Goal: Task Accomplishment & Management: Use online tool/utility

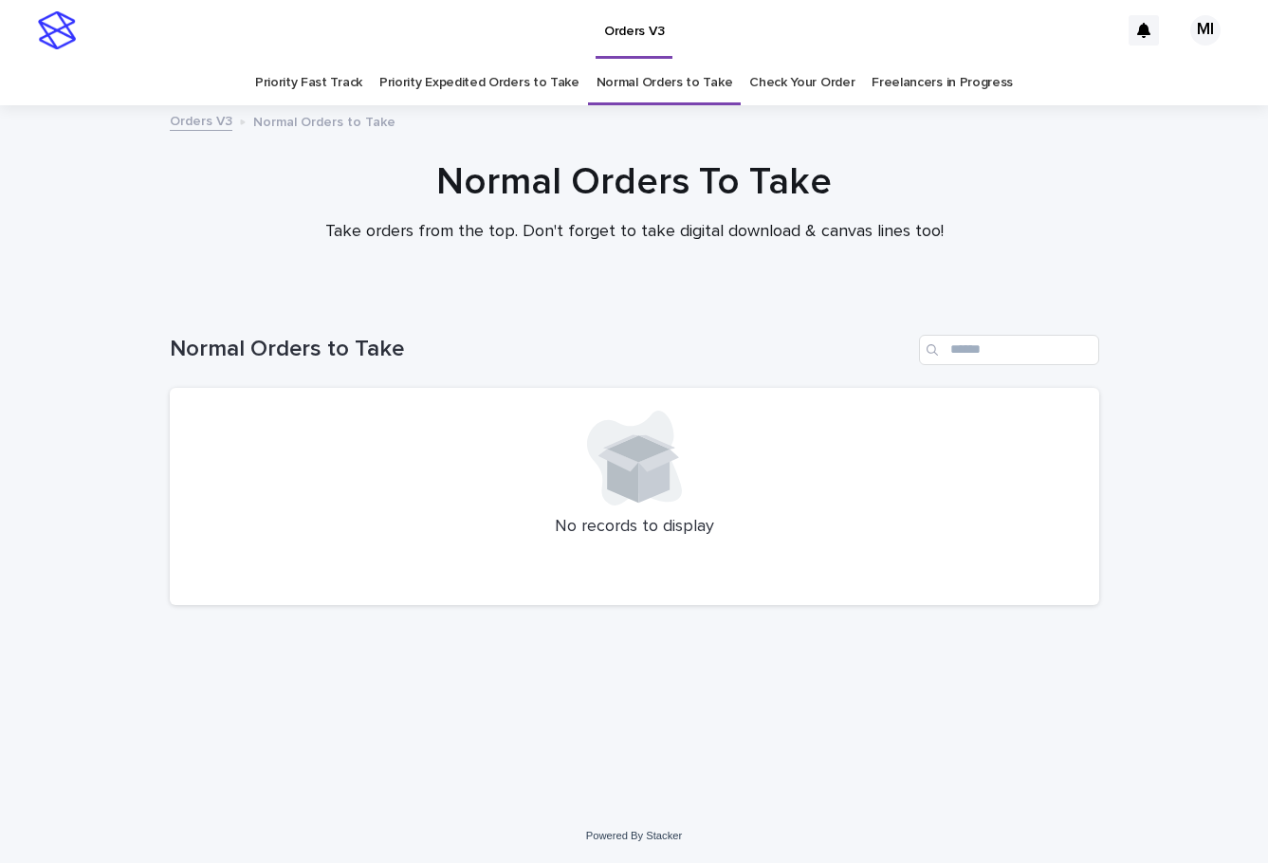
click at [536, 83] on link "Priority Expedited Orders to Take" at bounding box center [479, 83] width 200 height 45
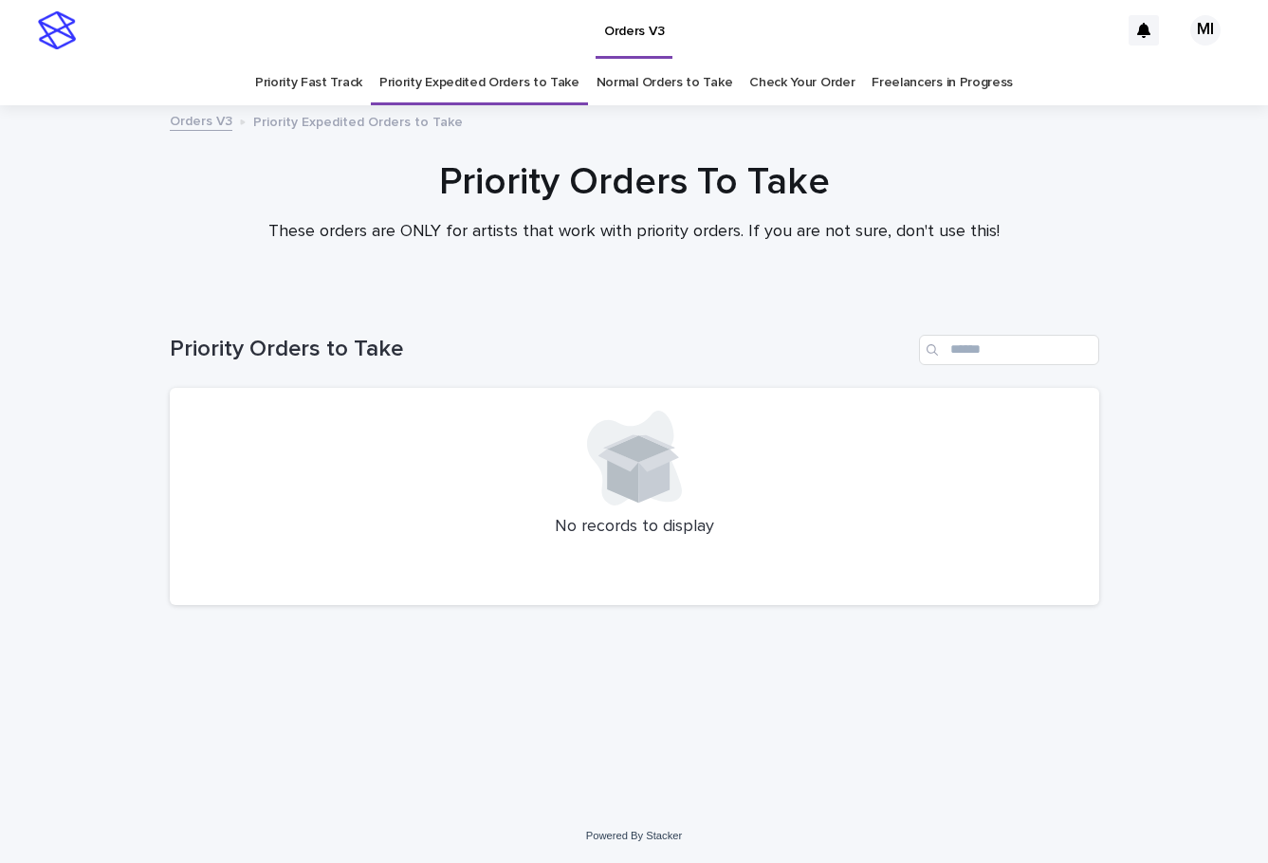
click at [341, 83] on link "Priority Fast Track" at bounding box center [308, 83] width 107 height 45
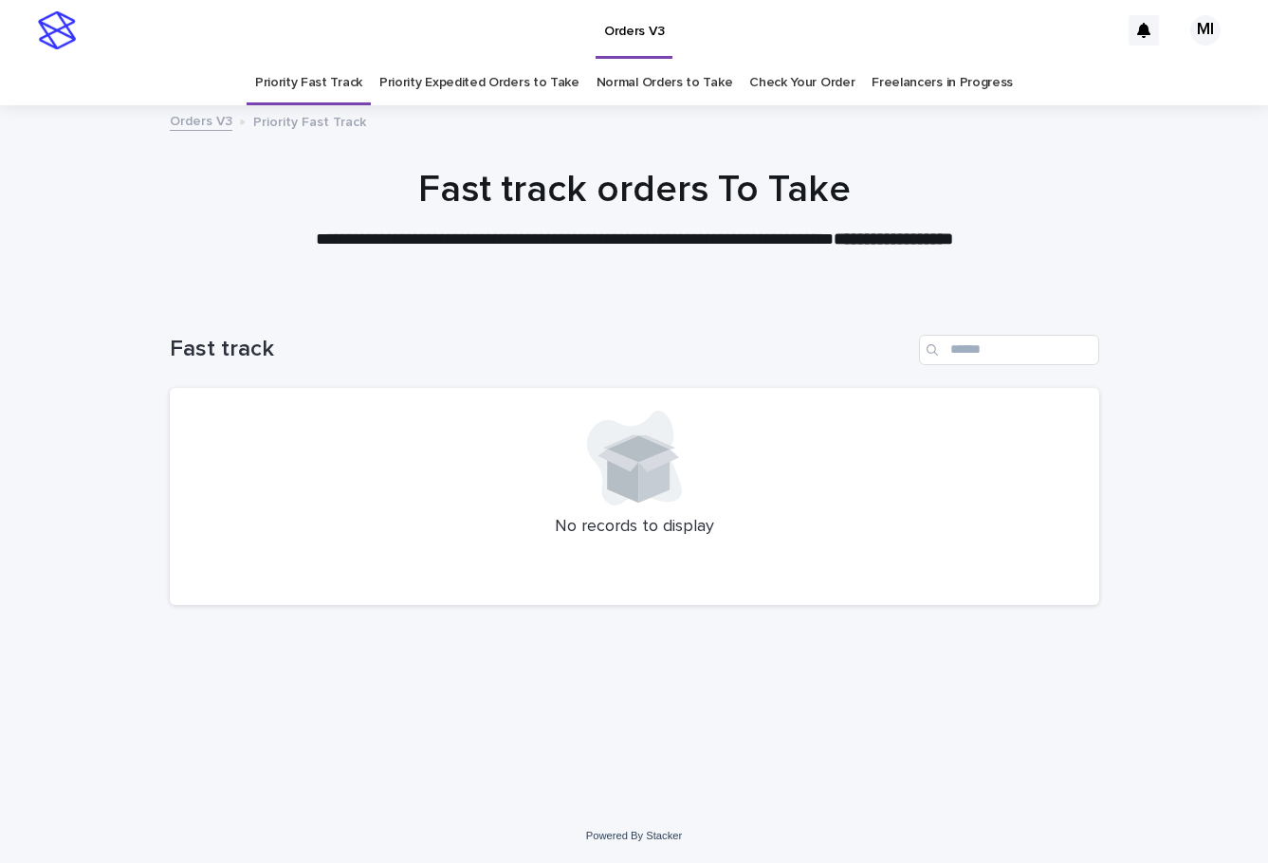
click at [807, 88] on link "Check Your Order" at bounding box center [801, 83] width 105 height 45
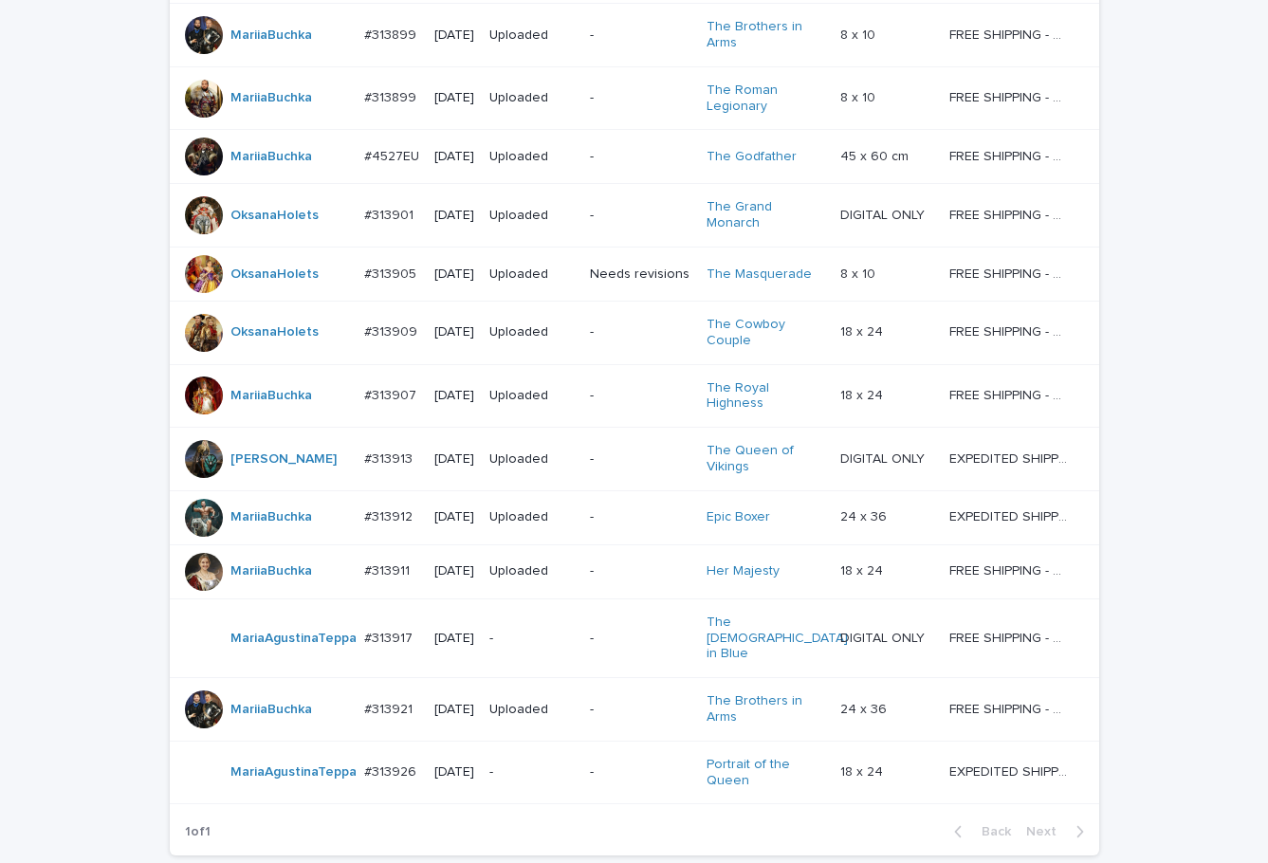
scroll to position [1597, 0]
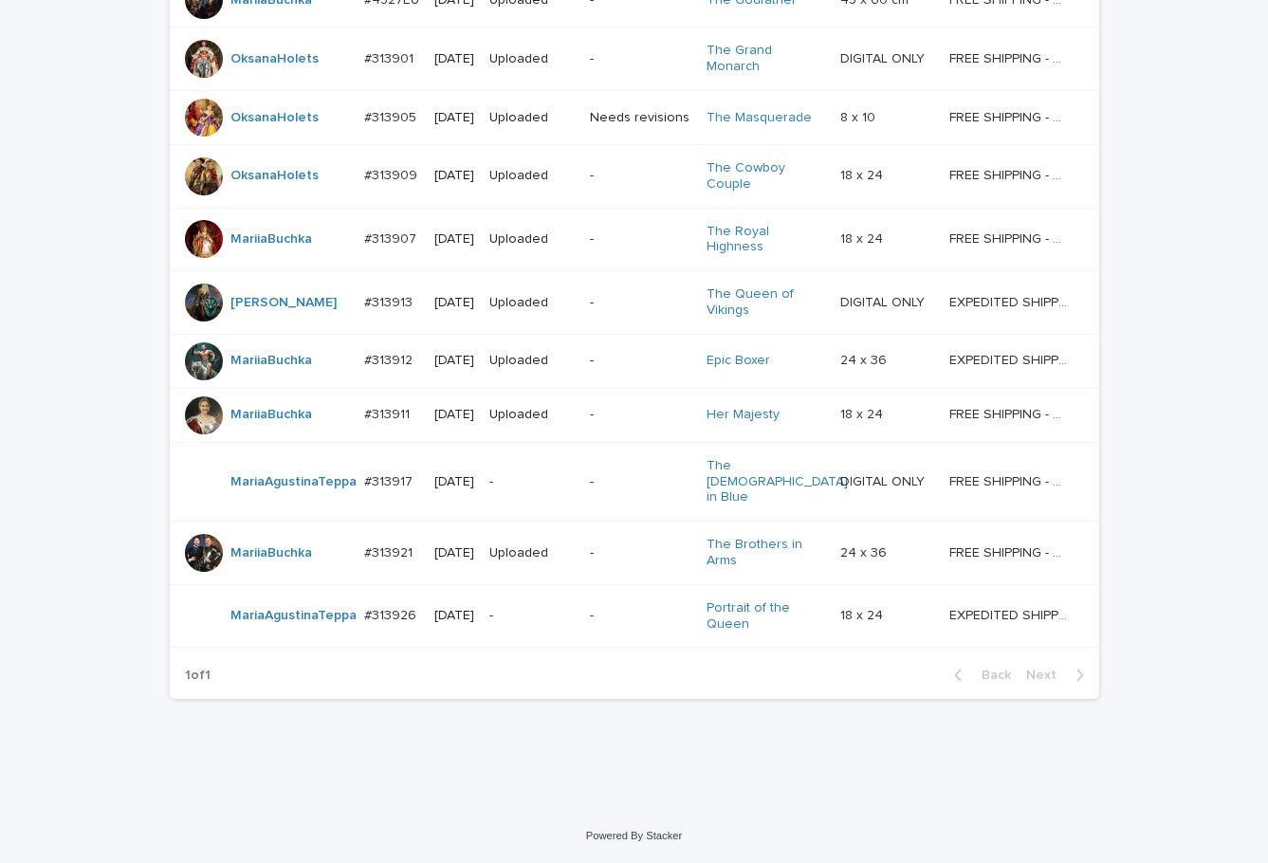
click at [572, 610] on p "-" at bounding box center [532, 616] width 85 height 16
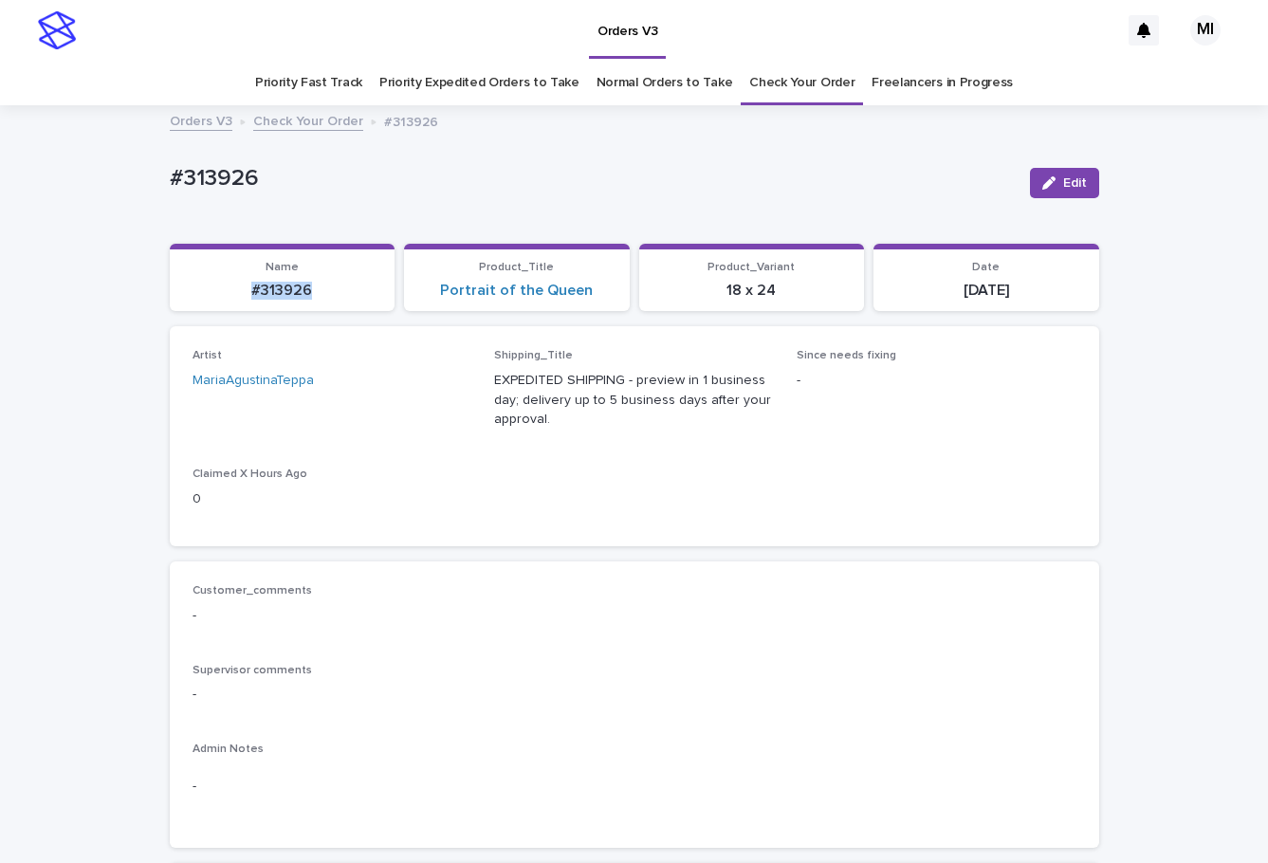
drag, startPoint x: 315, startPoint y: 302, endPoint x: 225, endPoint y: 299, distance: 90.2
click at [225, 299] on section "Name #313926" at bounding box center [283, 278] width 226 height 68
copy p "#313926"
click at [480, 87] on link "Priority Expedited Orders to Take" at bounding box center [479, 83] width 200 height 45
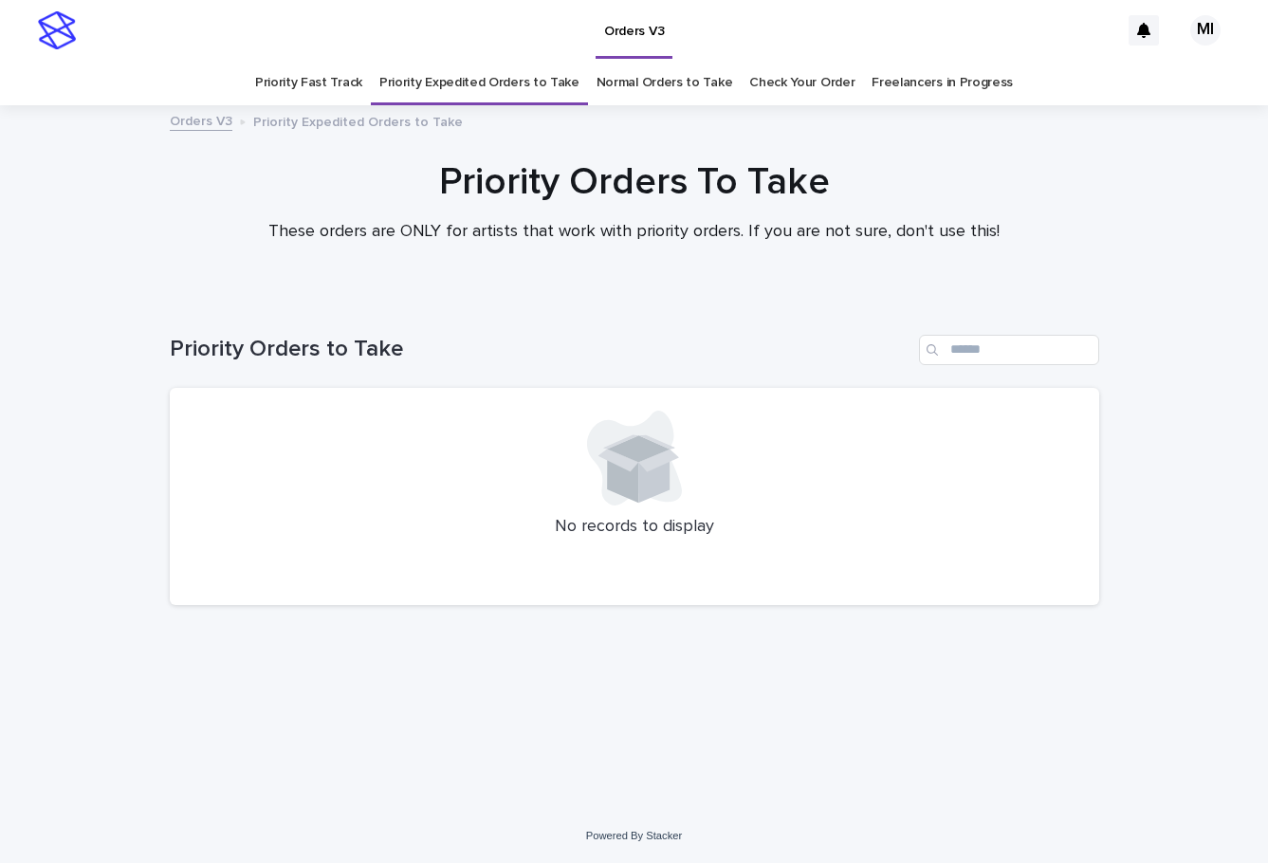
click at [630, 89] on link "Normal Orders to Take" at bounding box center [665, 83] width 137 height 45
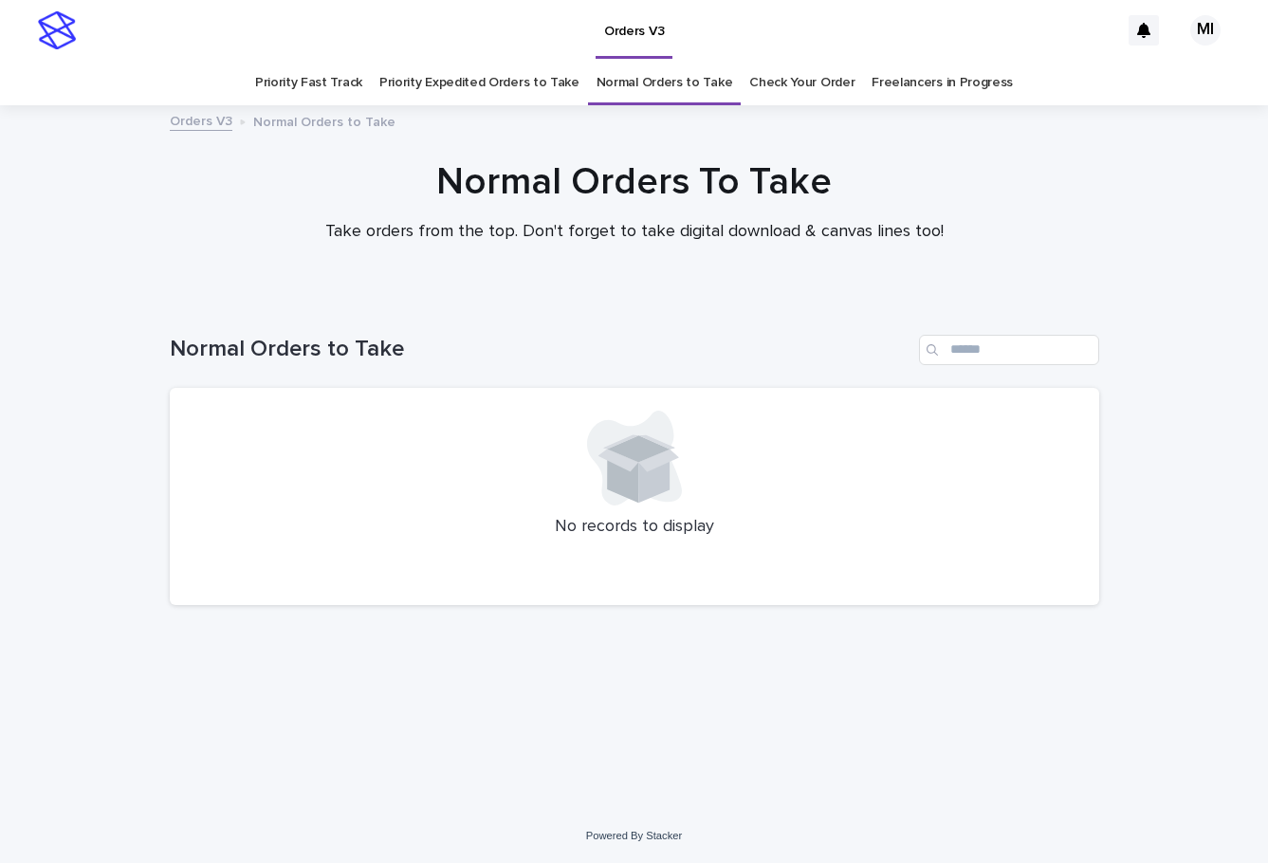
click at [519, 85] on link "Priority Expedited Orders to Take" at bounding box center [479, 83] width 200 height 45
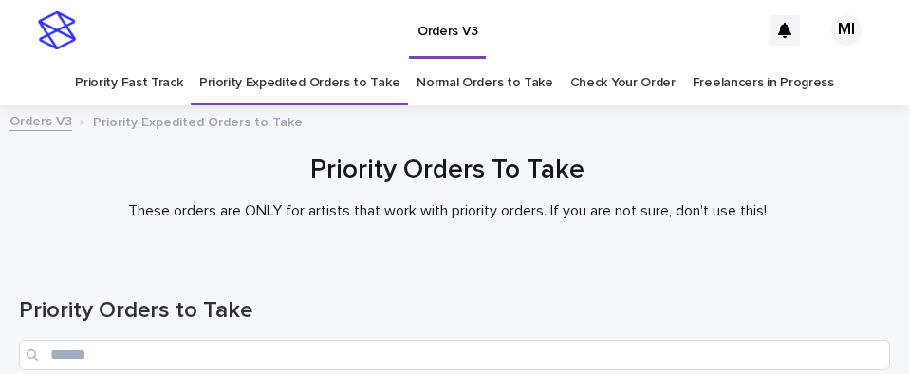
click at [560, 312] on h1 "Priority Orders to Take" at bounding box center [454, 311] width 871 height 28
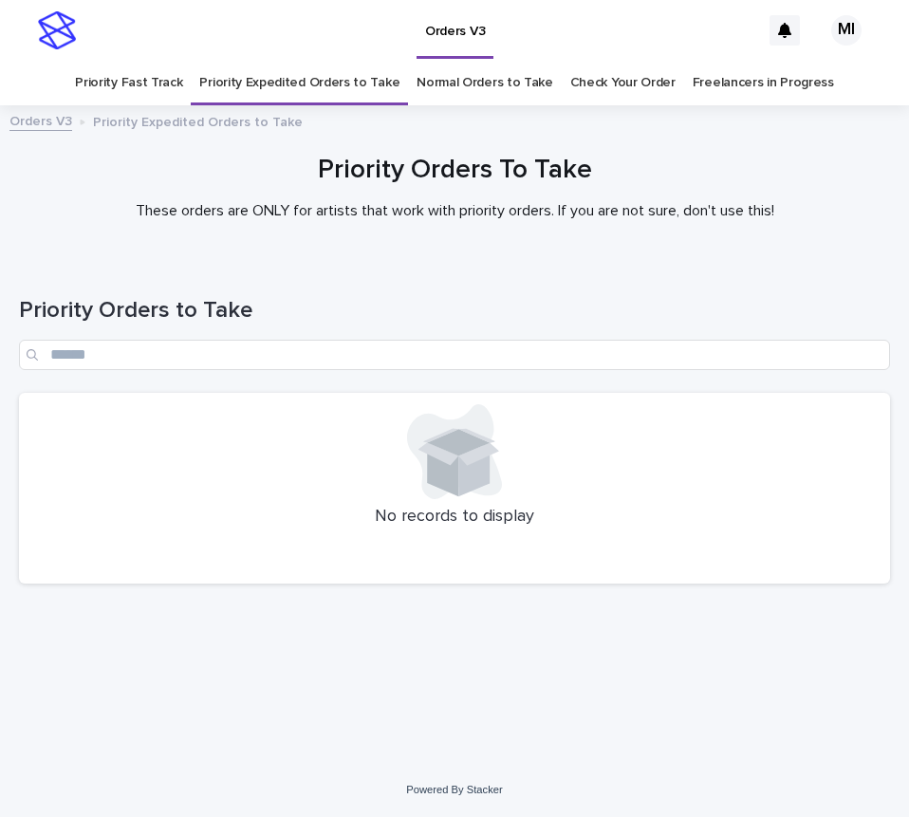
click at [324, 51] on div "Orders V3" at bounding box center [422, 30] width 675 height 61
